Goal: Find contact information: Find contact information

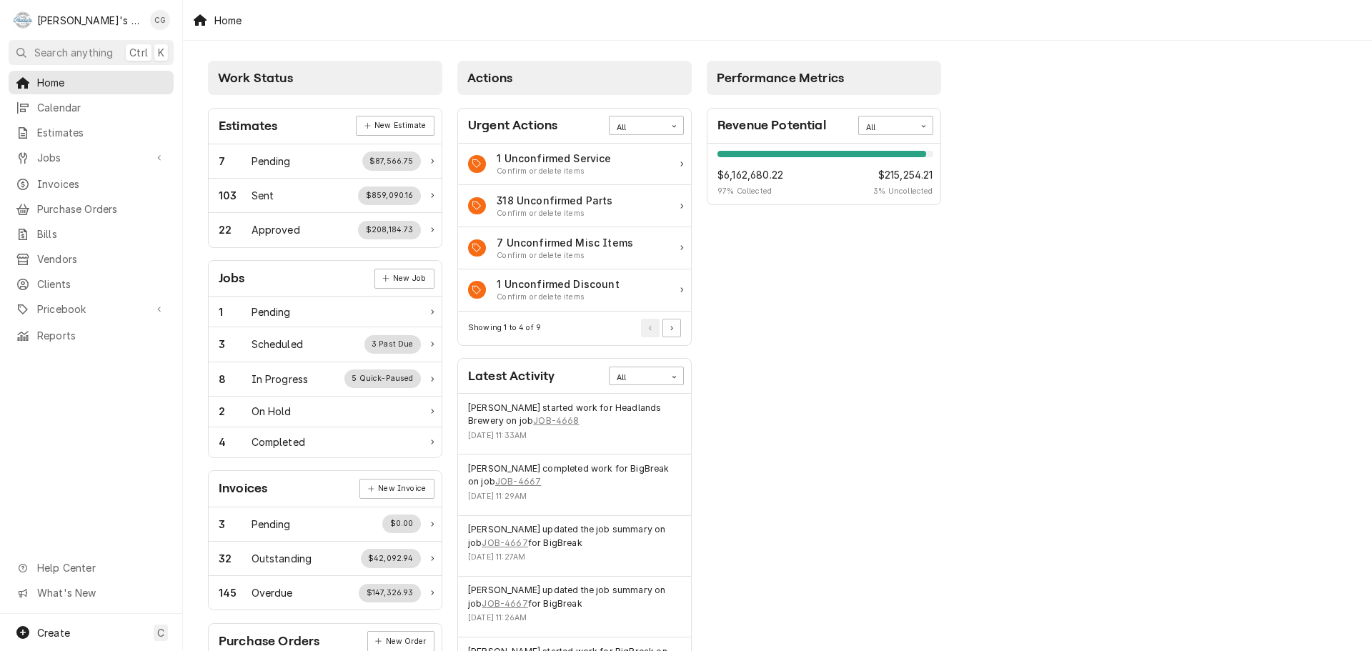
click at [56, 51] on span "Search anything" at bounding box center [73, 52] width 79 height 15
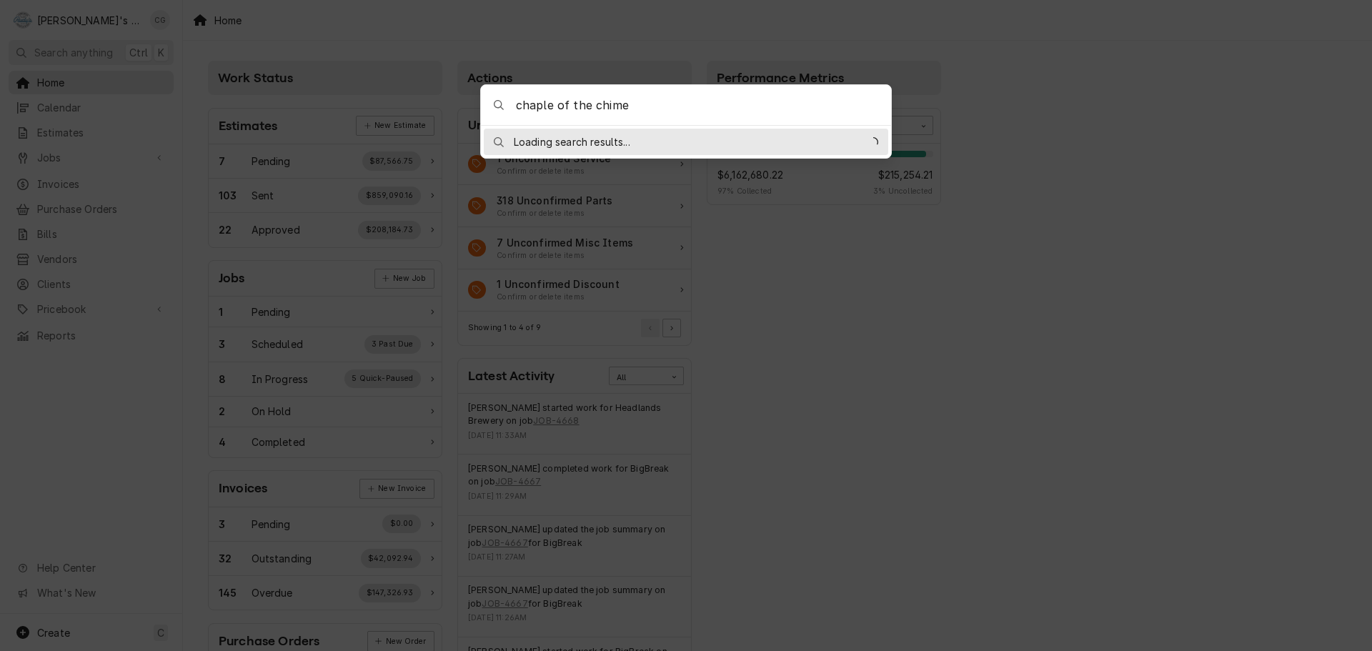
type input "chaple of the chimes"
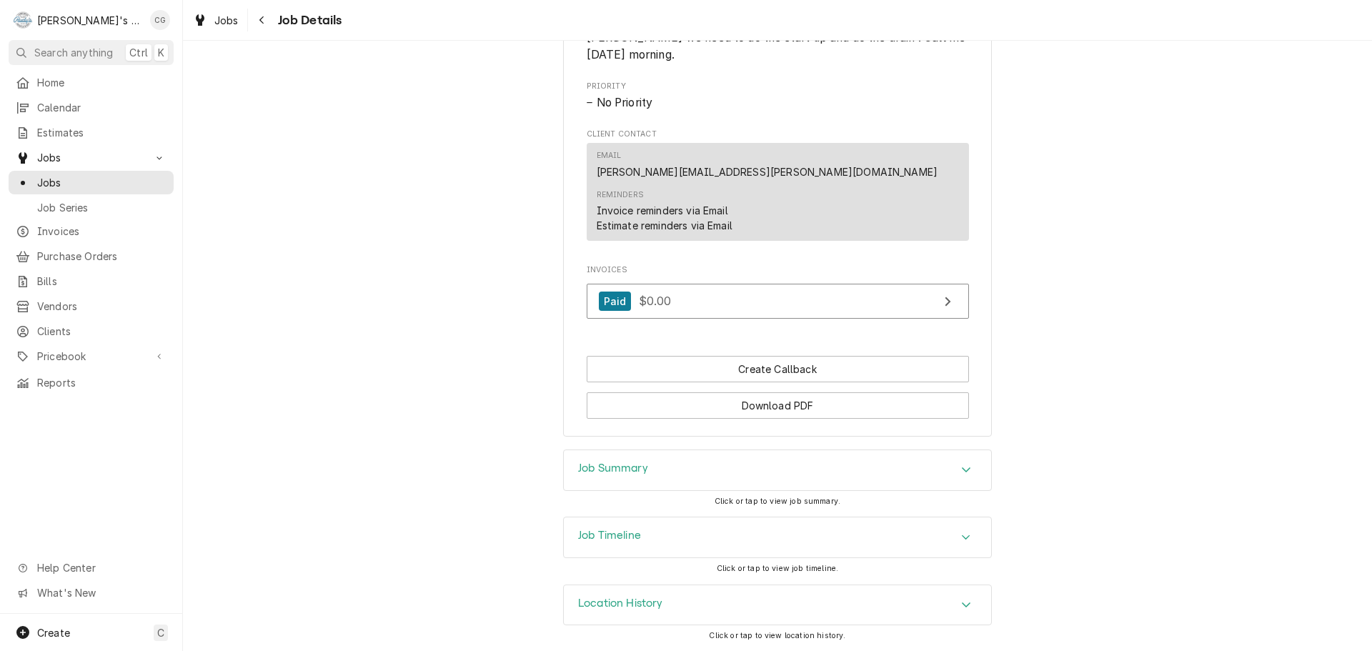
scroll to position [774, 0]
click at [100, 54] on span "Search anything" at bounding box center [73, 52] width 79 height 15
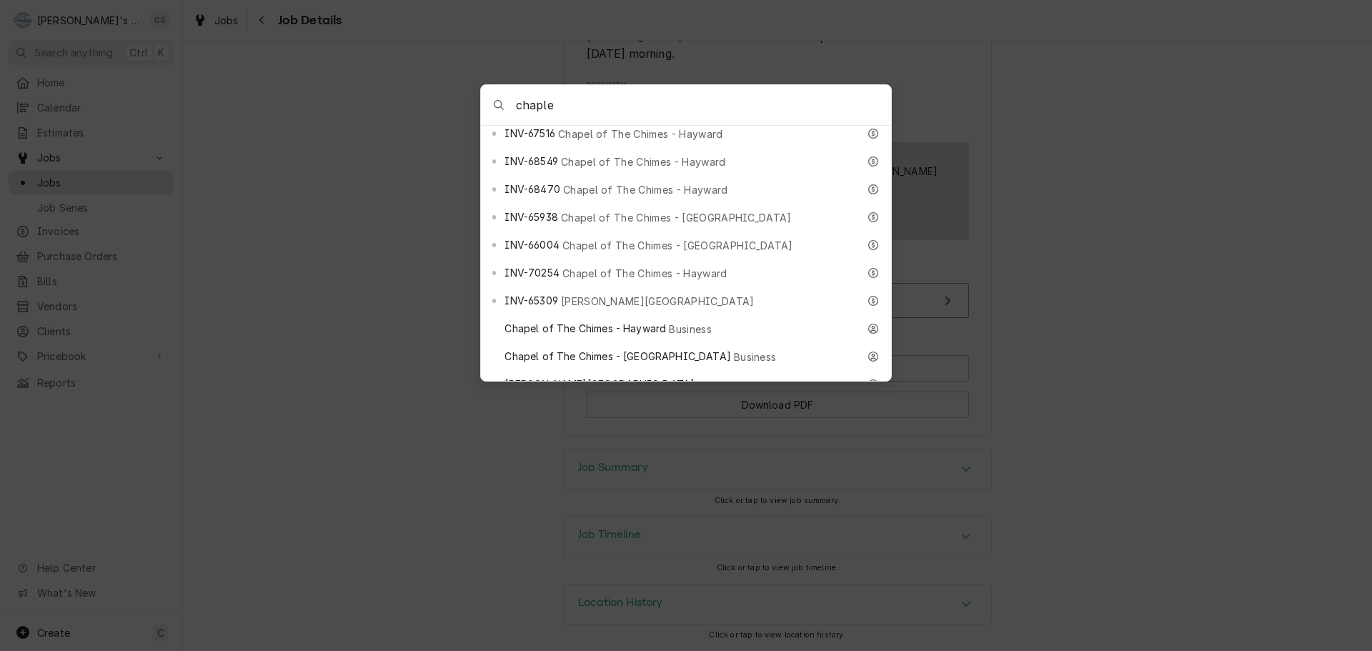
scroll to position [786, 0]
type input "chaple"
click at [688, 321] on span "Business" at bounding box center [690, 328] width 43 height 15
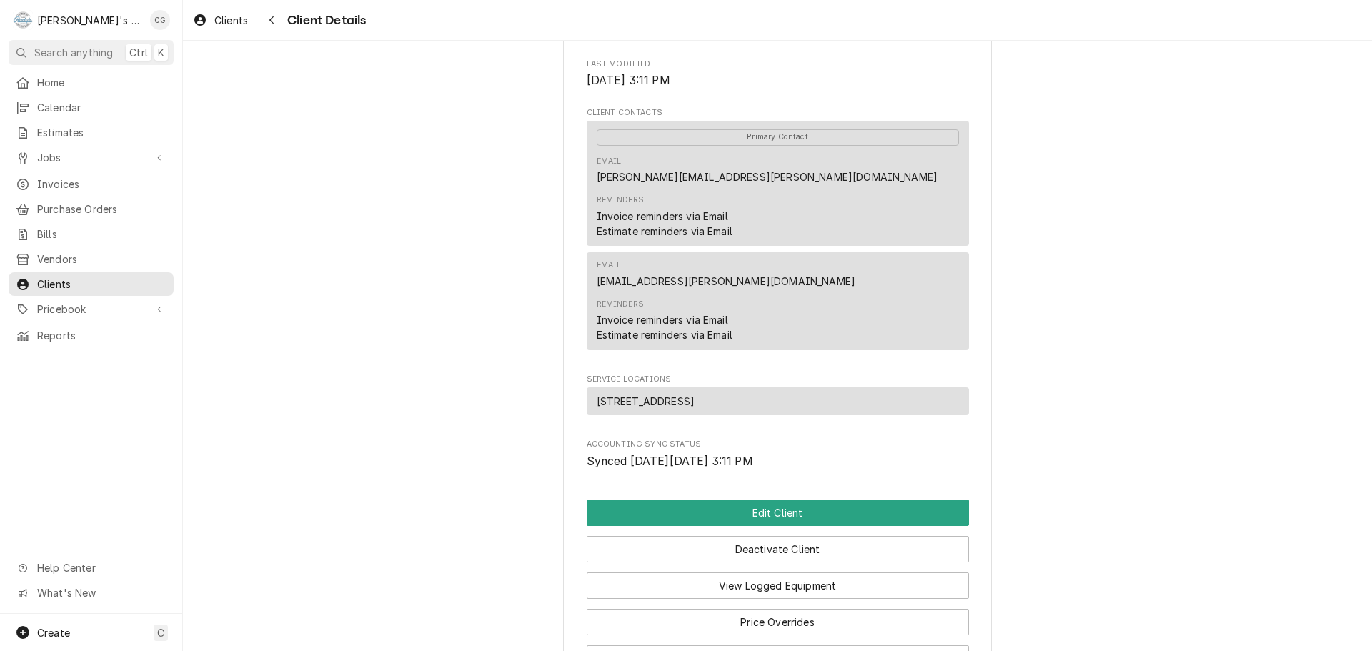
scroll to position [429, 0]
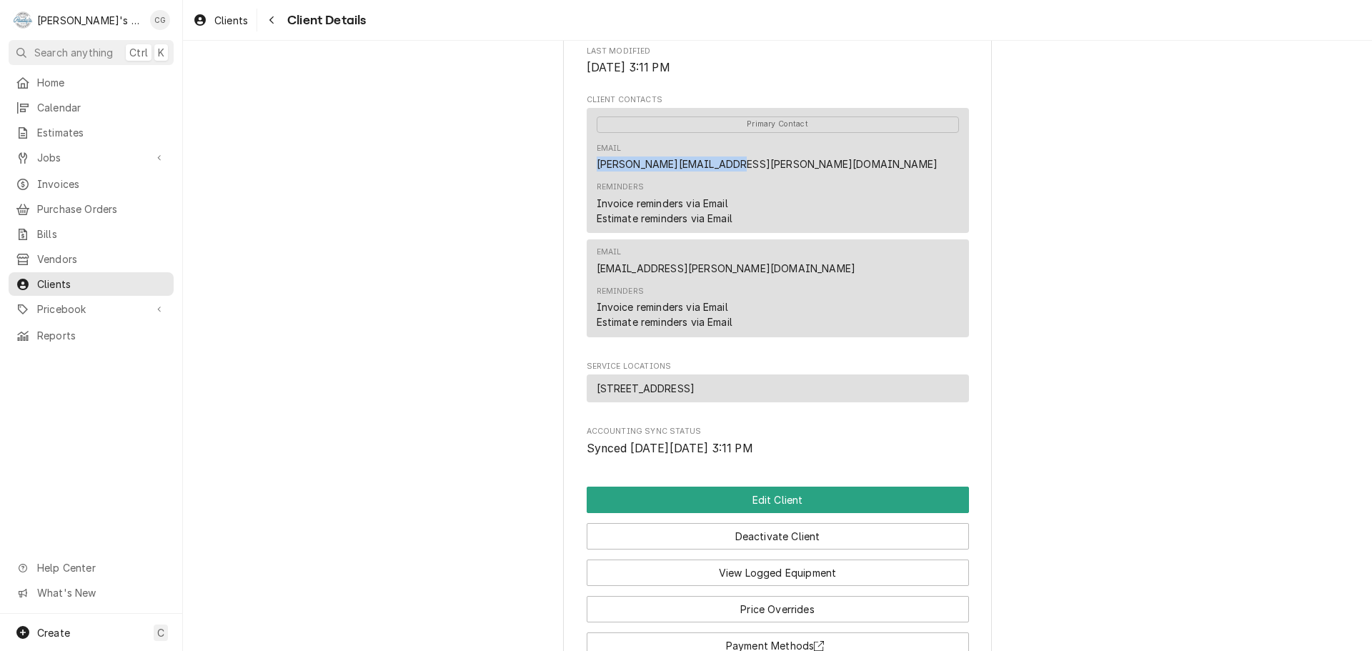
drag, startPoint x: 732, startPoint y: 182, endPoint x: 586, endPoint y: 186, distance: 146.5
click at [587, 186] on div "Primary Contact Email jody.herrington@nsmg.com Reminders Invoice reminders via …" at bounding box center [778, 170] width 382 height 125
copy link "jody.herrington@nsmg.com"
drag, startPoint x: 778, startPoint y: 282, endPoint x: 587, endPoint y: 278, distance: 191.5
click at [587, 278] on div "Email nicollet.nava@chapelofthechimes.com Reminders Invoice reminders via Email…" at bounding box center [778, 288] width 382 height 98
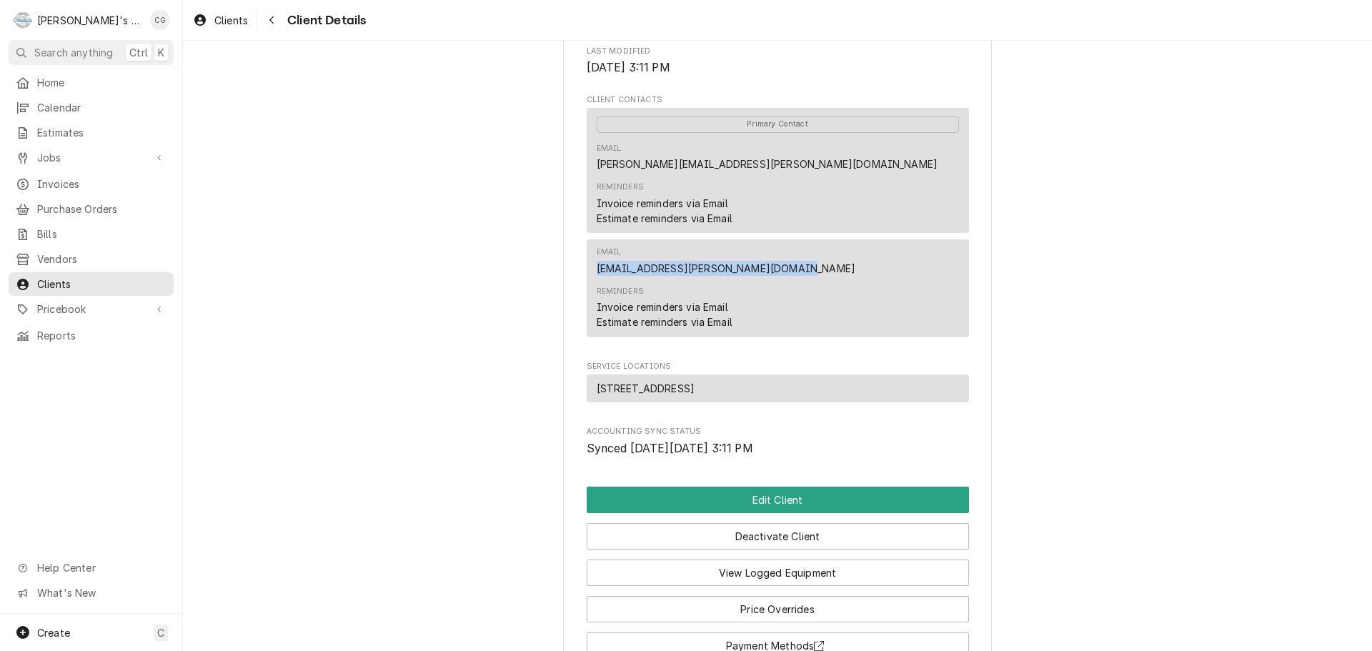
copy link "nicollet.nava@chapelofthechimes.com"
